Goal: Transaction & Acquisition: Purchase product/service

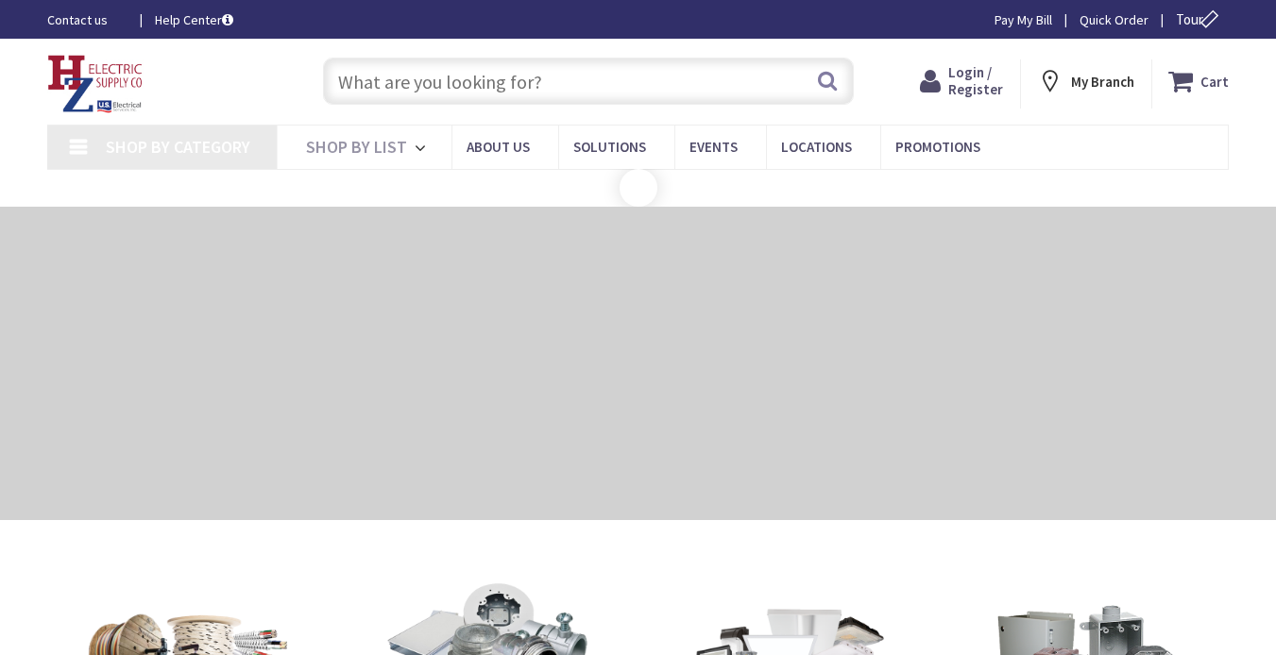
drag, startPoint x: 0, startPoint y: 0, endPoint x: 590, endPoint y: 93, distance: 597.5
click at [590, 90] on input "text" at bounding box center [588, 81] width 531 height 47
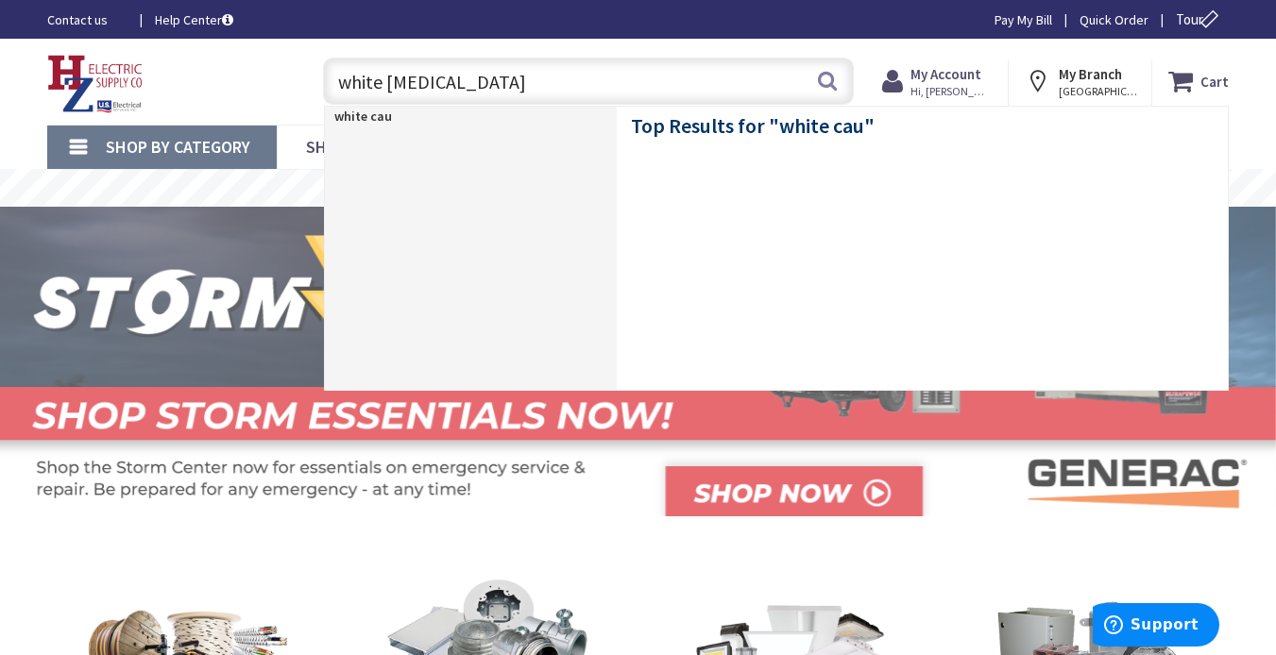
type input "white caulk"
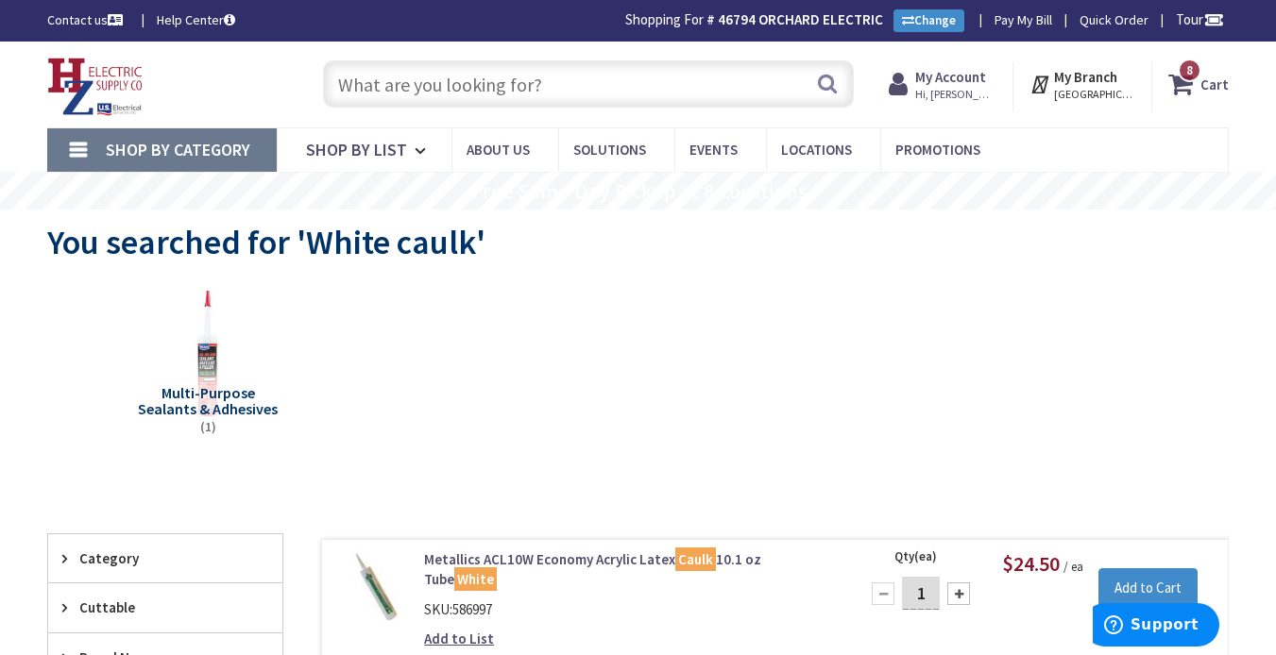
click at [589, 89] on input "text" at bounding box center [588, 83] width 531 height 47
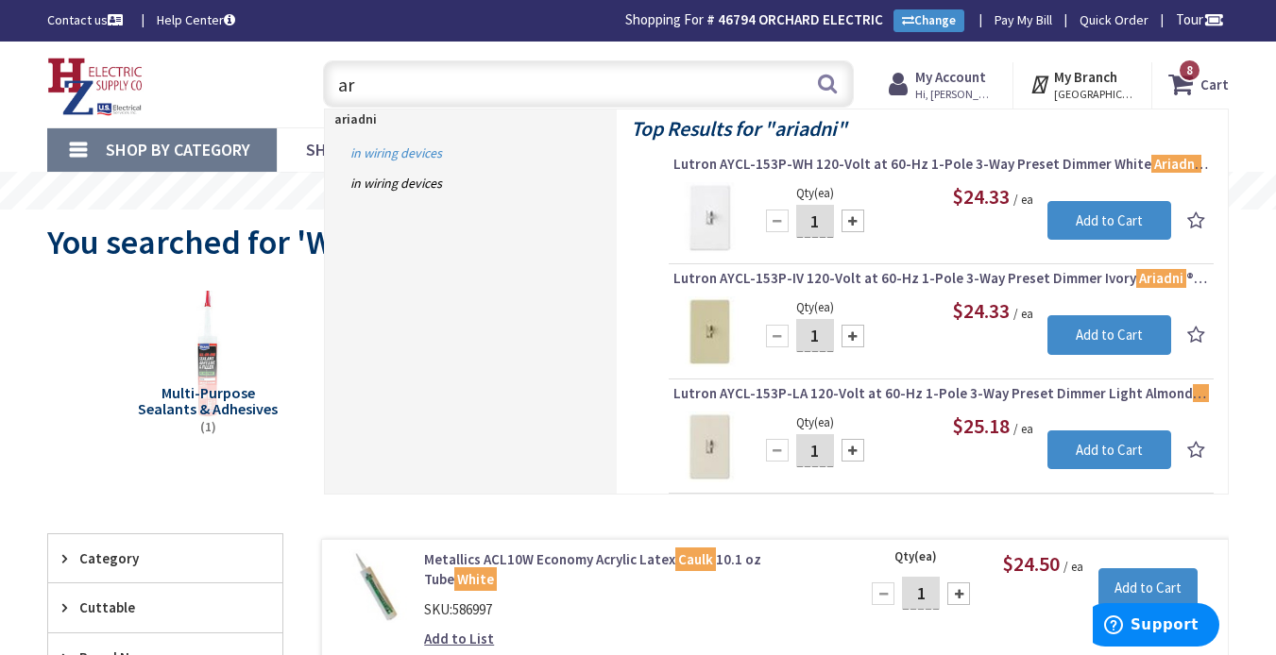
type input "a"
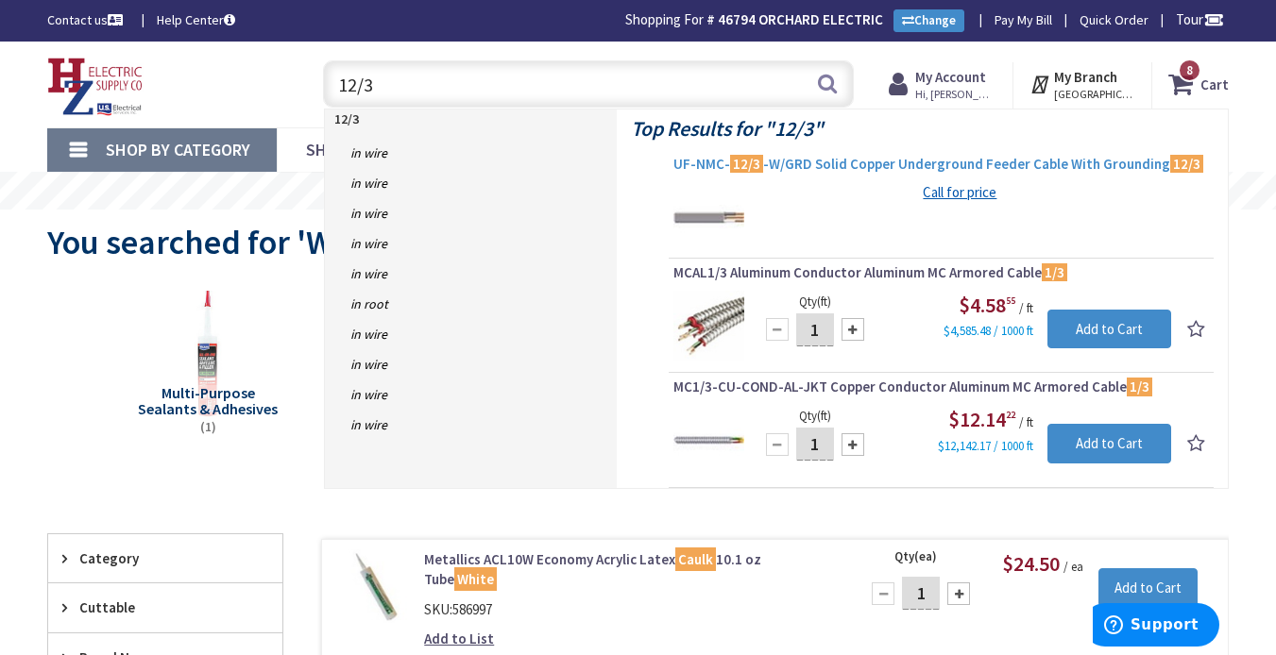
type input "12/3"
click at [940, 161] on span "UF-NMC- 12/3 -W/GRD Solid Copper Underground Feeder Cable With Grounding 12/3" at bounding box center [940, 164] width 535 height 19
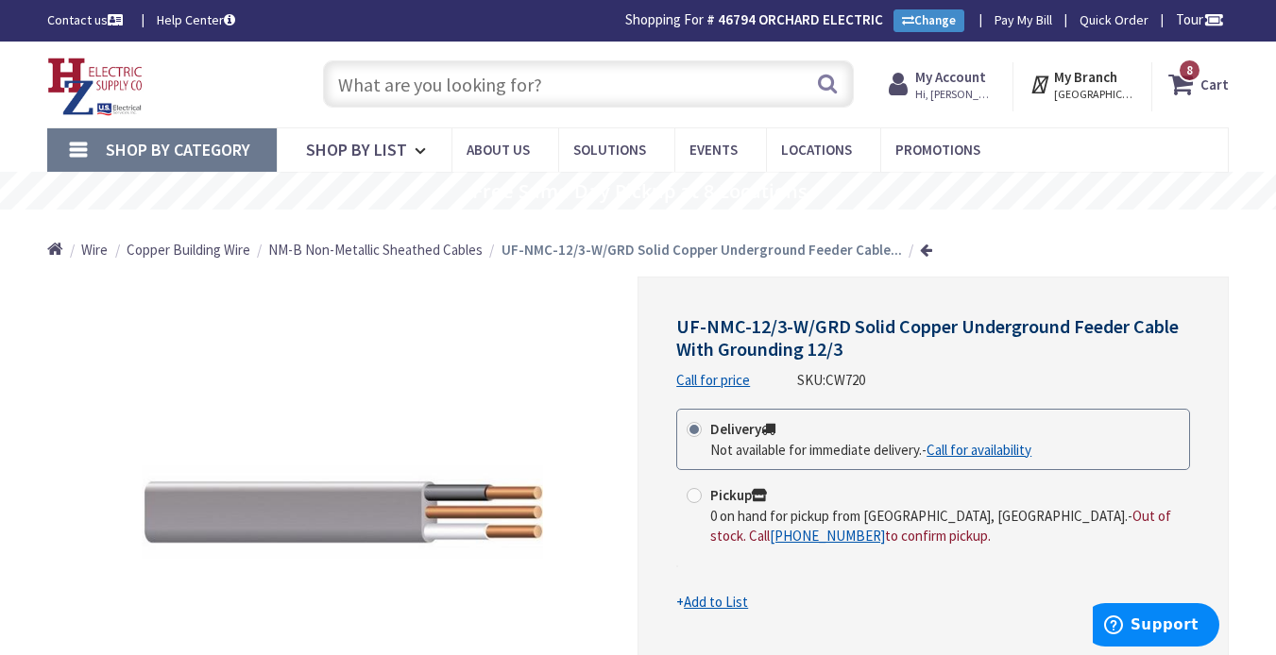
click at [572, 87] on input "text" at bounding box center [588, 83] width 531 height 47
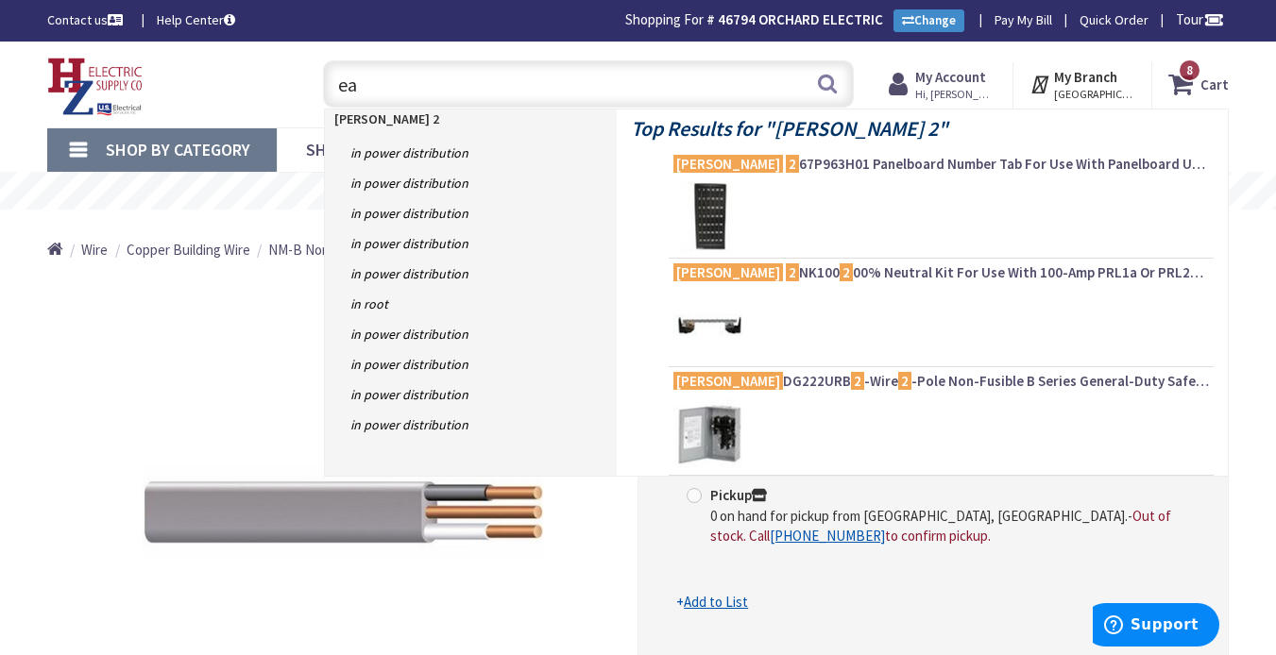
type input "e"
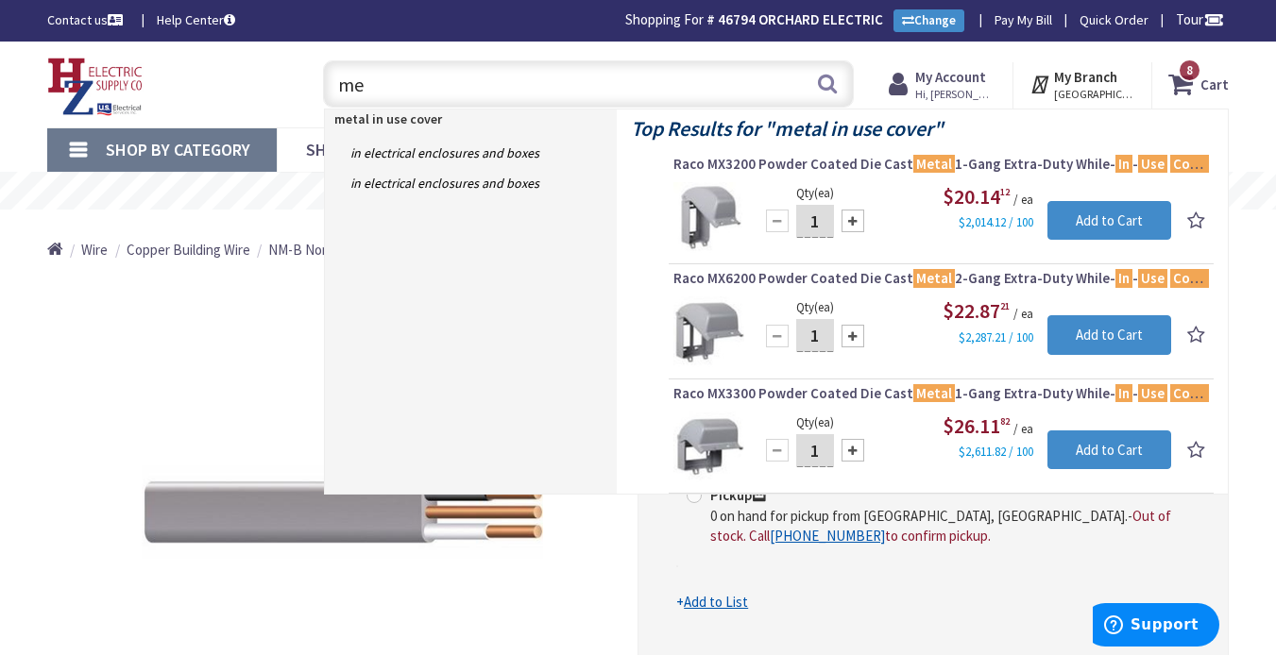
type input "m"
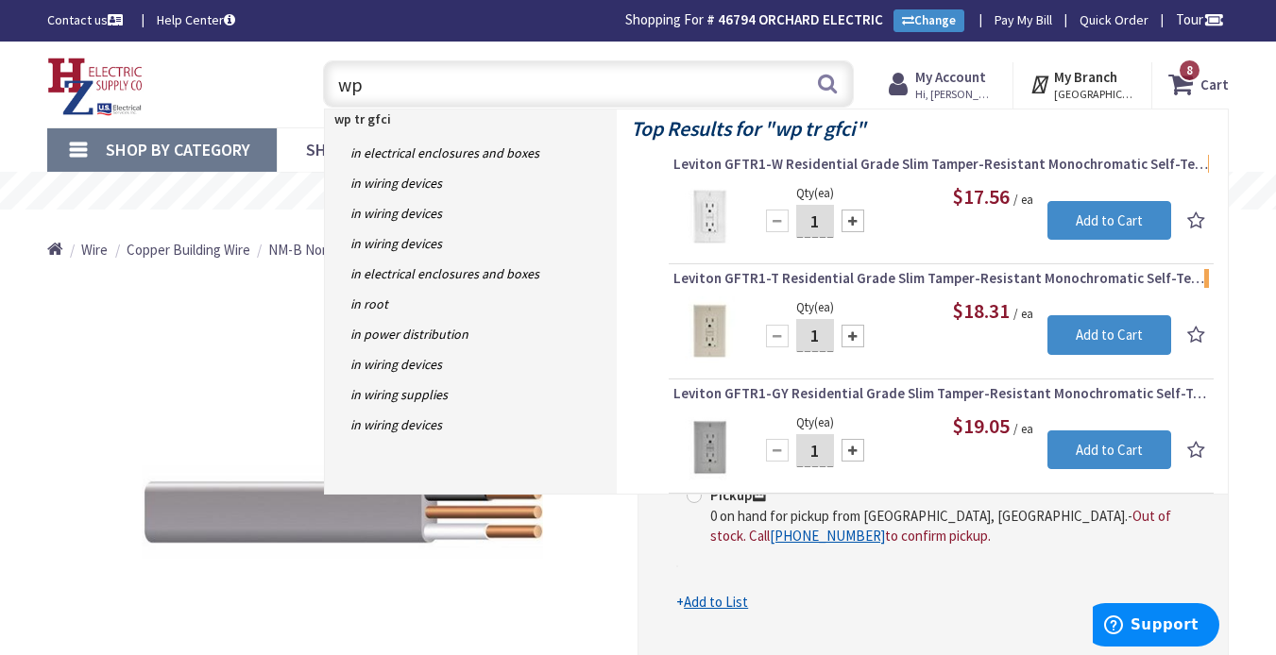
type input "w"
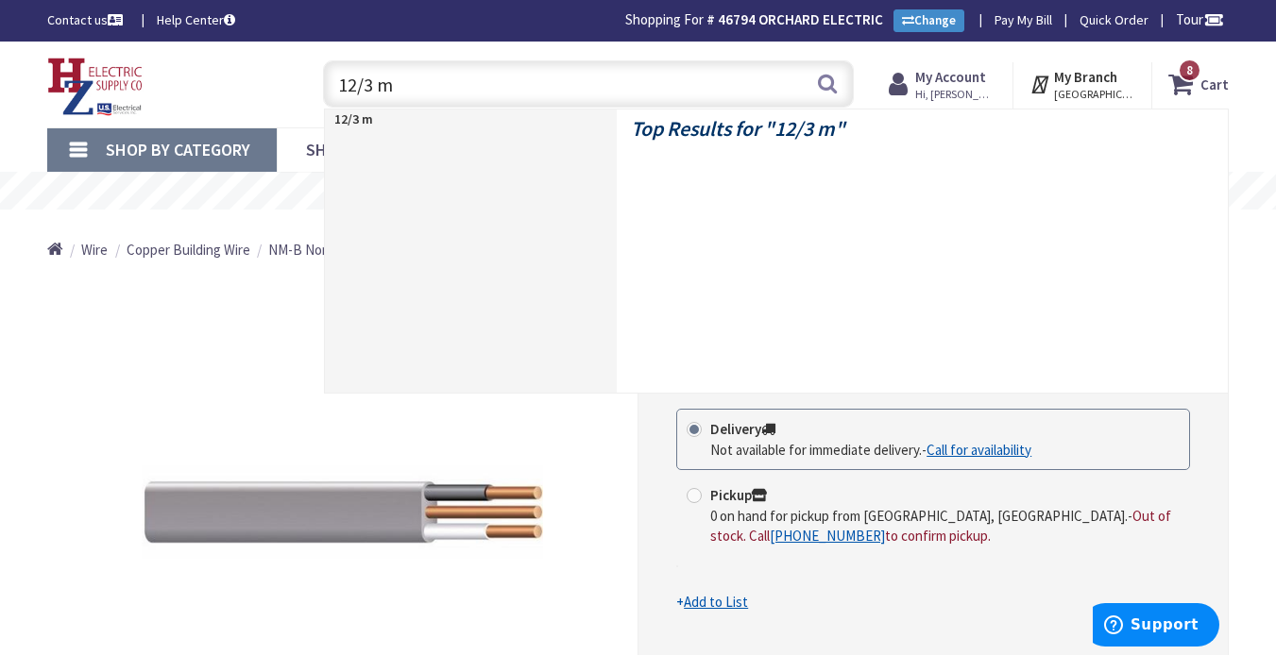
type input "12/3 mc"
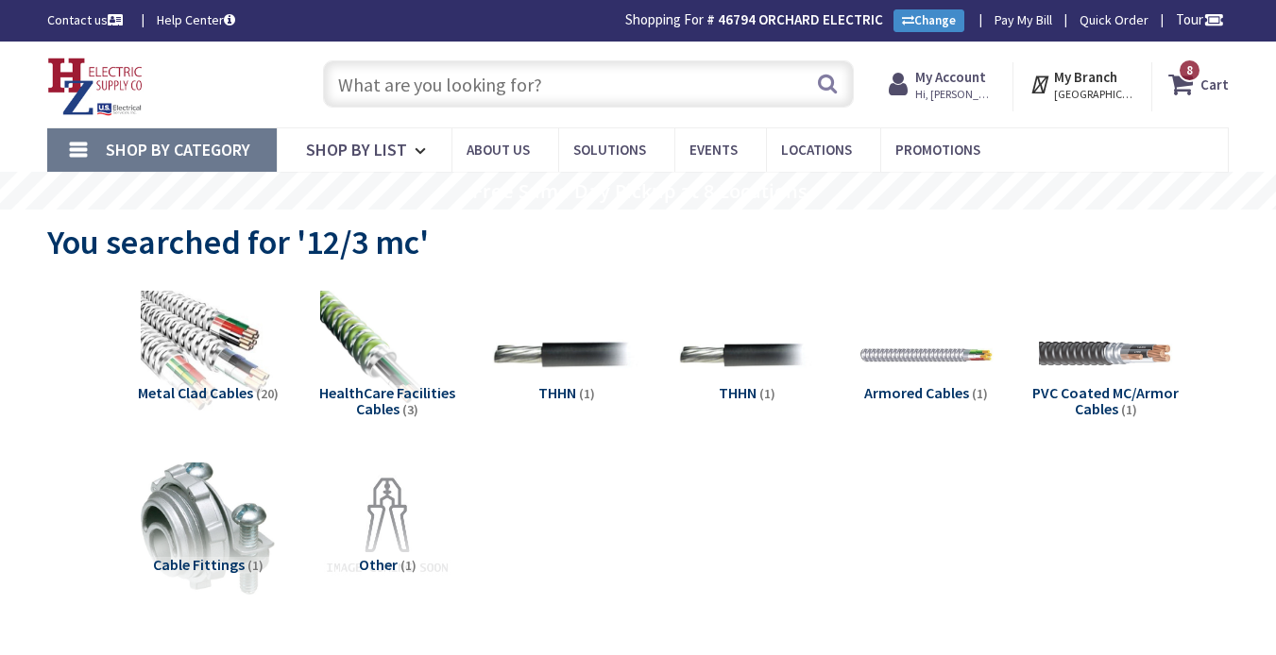
drag, startPoint x: 228, startPoint y: 344, endPoint x: 574, endPoint y: 335, distance: 346.7
click at [226, 344] on img at bounding box center [208, 355] width 134 height 134
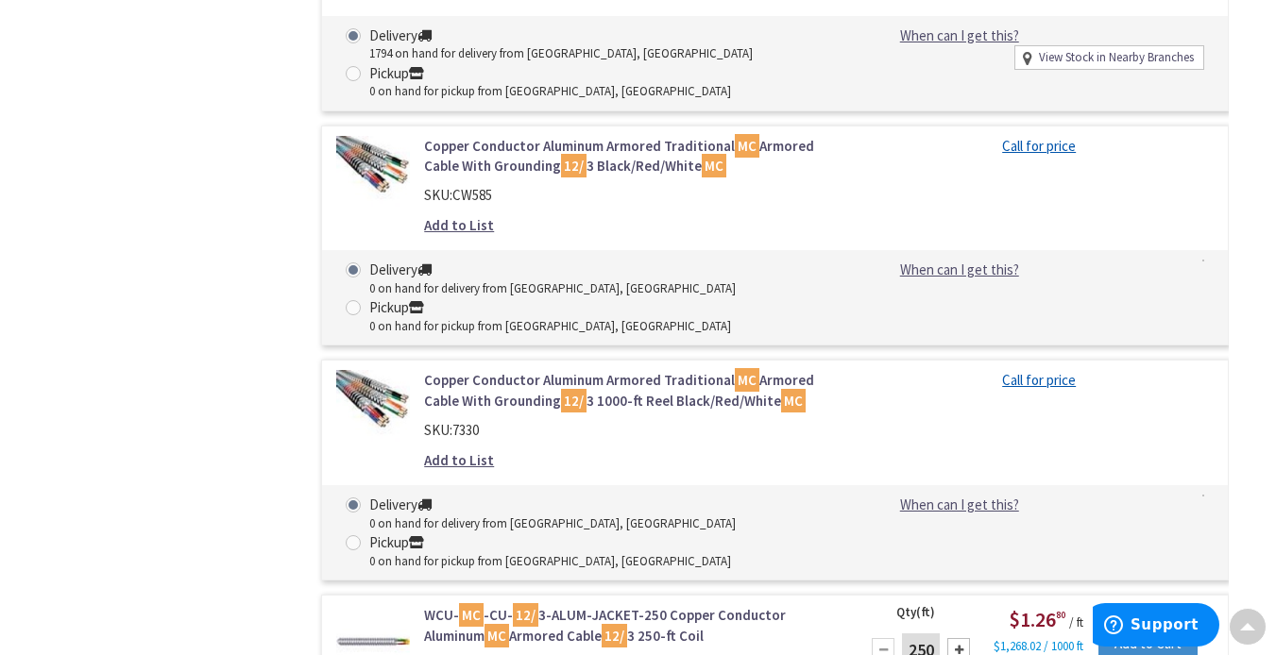
scroll to position [1049, 0]
